Goal: Information Seeking & Learning: Learn about a topic

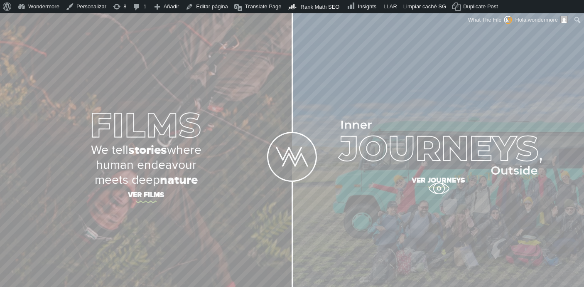
click at [439, 188] on span "Ver journeys" at bounding box center [438, 181] width 291 height 17
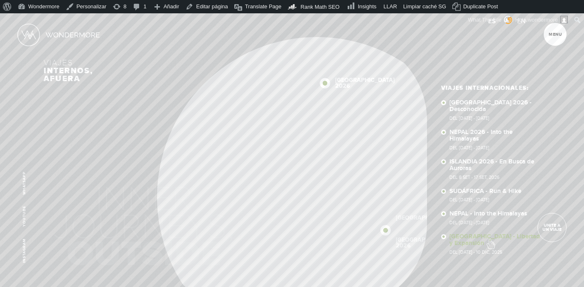
click at [491, 239] on link "[GEOGRAPHIC_DATA] - Libertad y Expansión Del [DATE] - 10 Dic, 2025" at bounding box center [495, 243] width 91 height 21
